Goal: Entertainment & Leisure: Browse casually

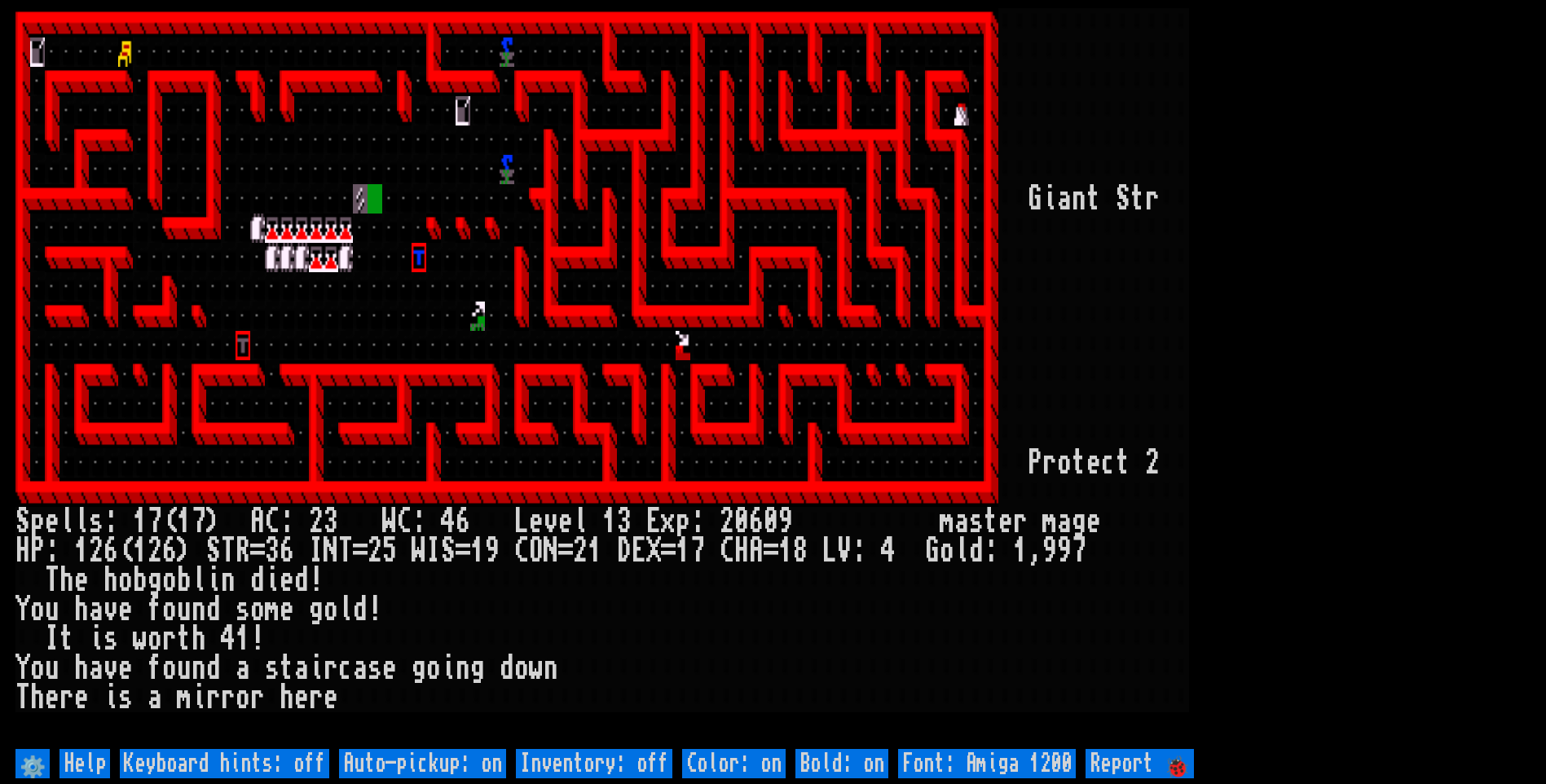
click at [486, 768] on off "Auto-pickup: on" at bounding box center [423, 764] width 167 height 30
type off "Auto-pickup: off"
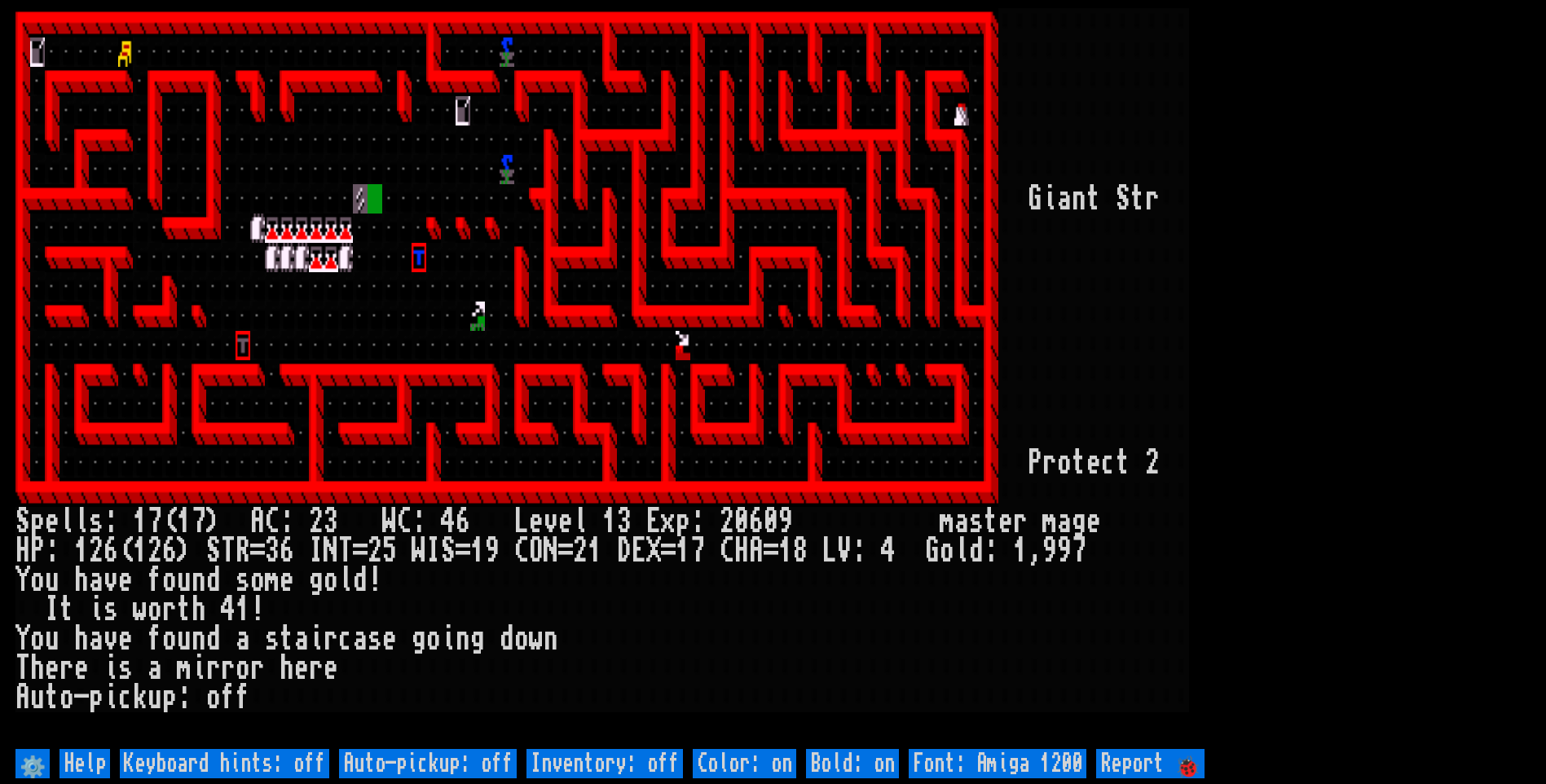
click at [1372, 246] on larn at bounding box center [773, 377] width 1515 height 736
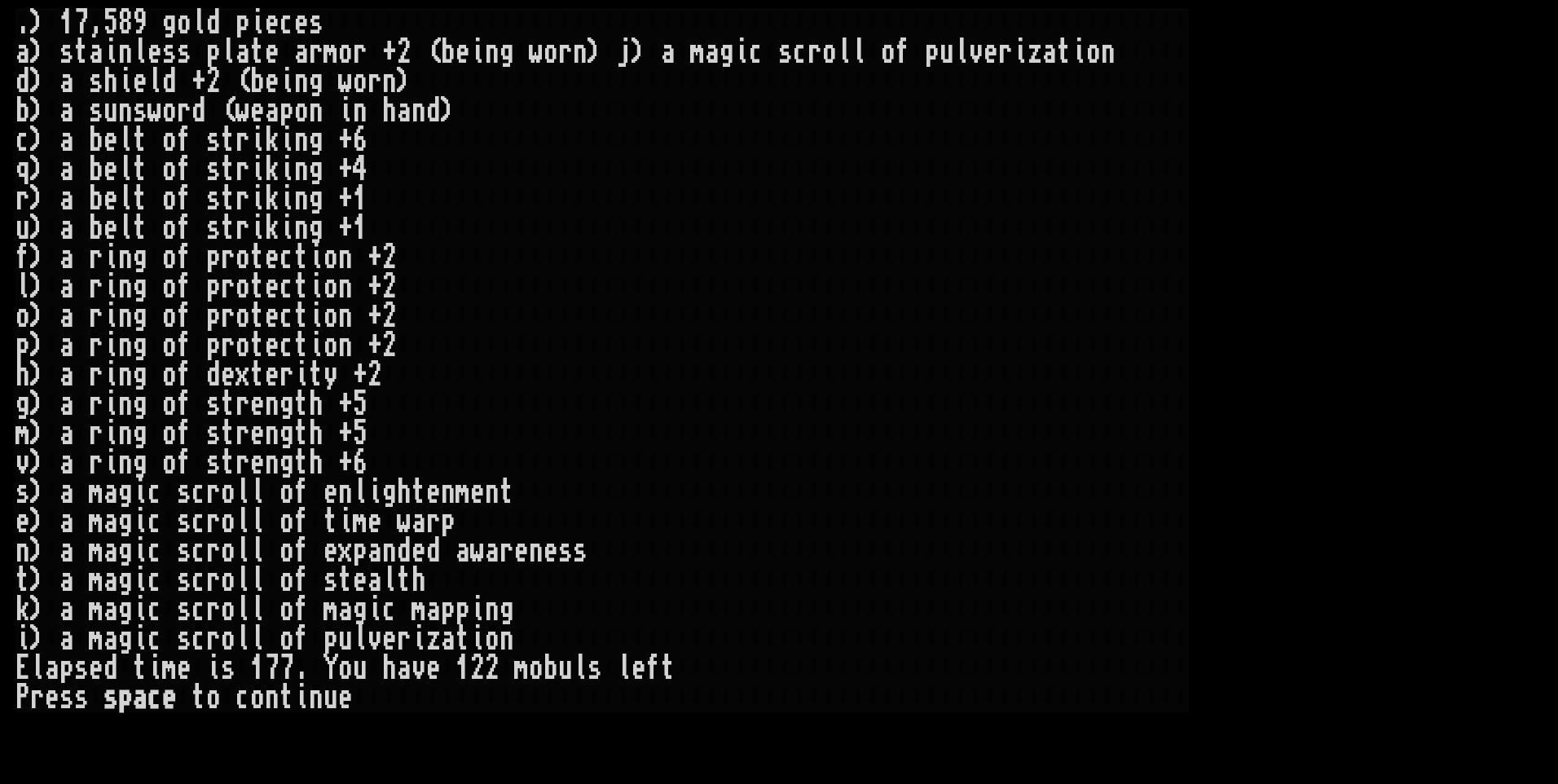
drag, startPoint x: 0, startPoint y: 0, endPoint x: 1441, endPoint y: 637, distance: 1575.5
click at [1441, 637] on larn ". ) 1 7 , 5 8 9 g o l d p i e c e s a ) s t a i n l e s s p l a t e a r m o r +…" at bounding box center [779, 377] width 1527 height 736
